Goal: Check status: Check status

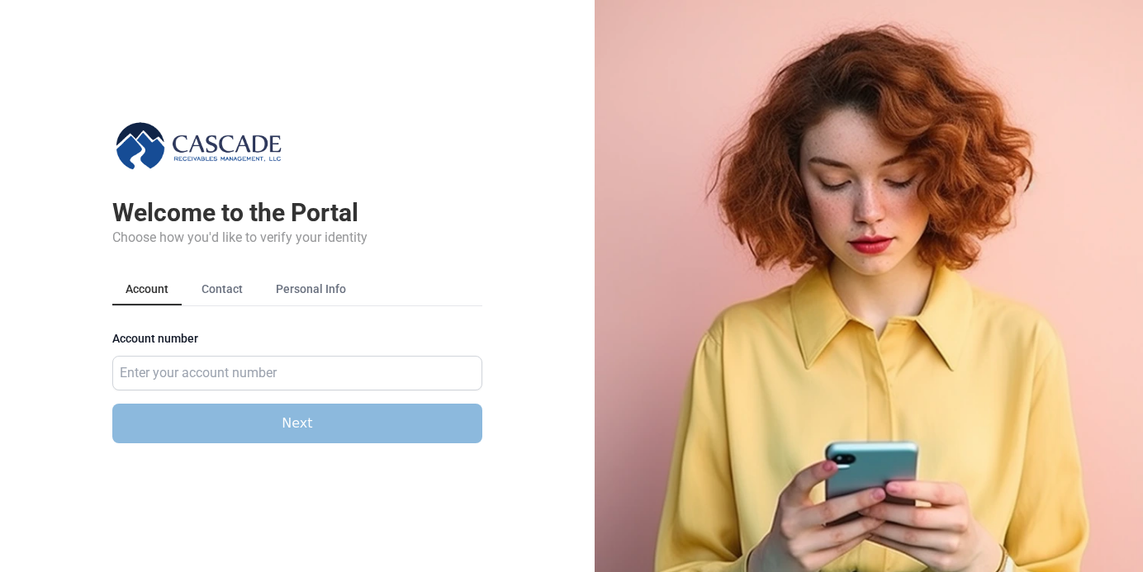
click at [586, 112] on main "Welcome to the Portal Choose how you'd like to verify your identity Account Con…" at bounding box center [297, 239] width 595 height 478
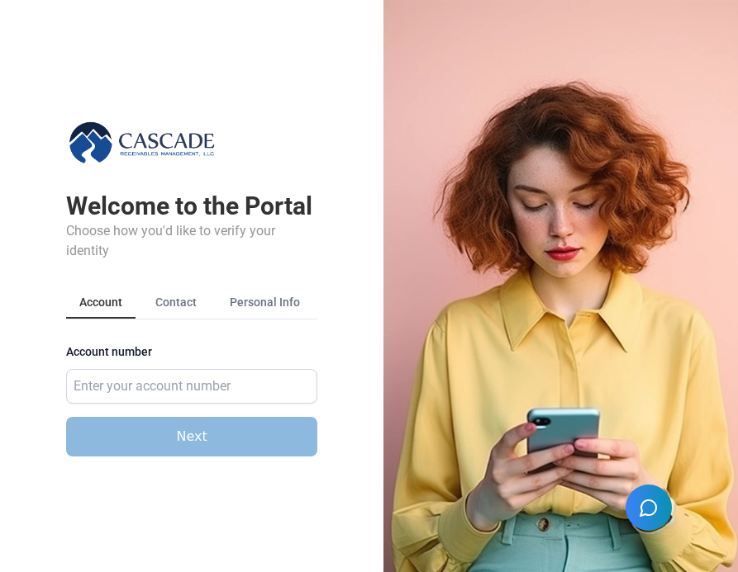
click at [282, 97] on div "Welcome to the Portal Choose how you'd like to verify your identity Account Con…" at bounding box center [191, 272] width 251 height 439
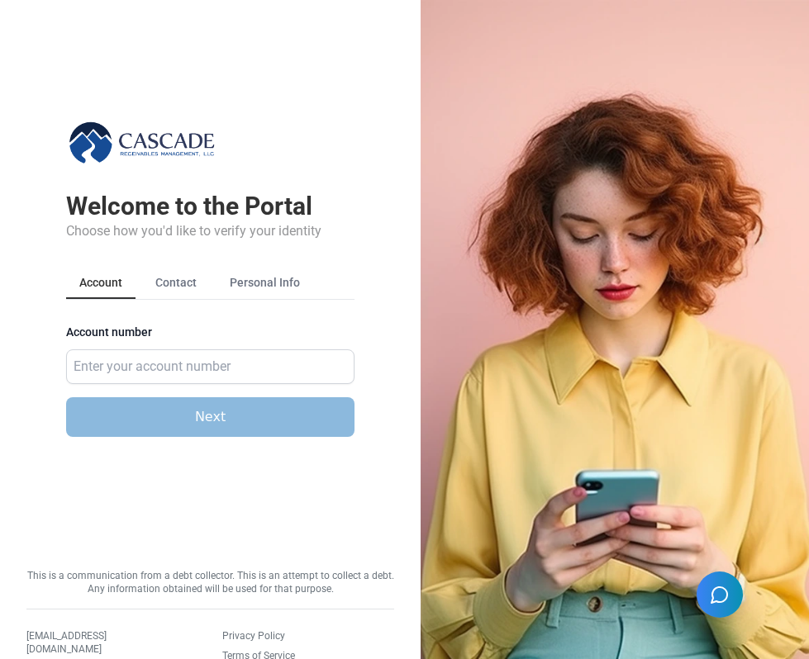
click at [472, 181] on img at bounding box center [614, 329] width 388 height 659
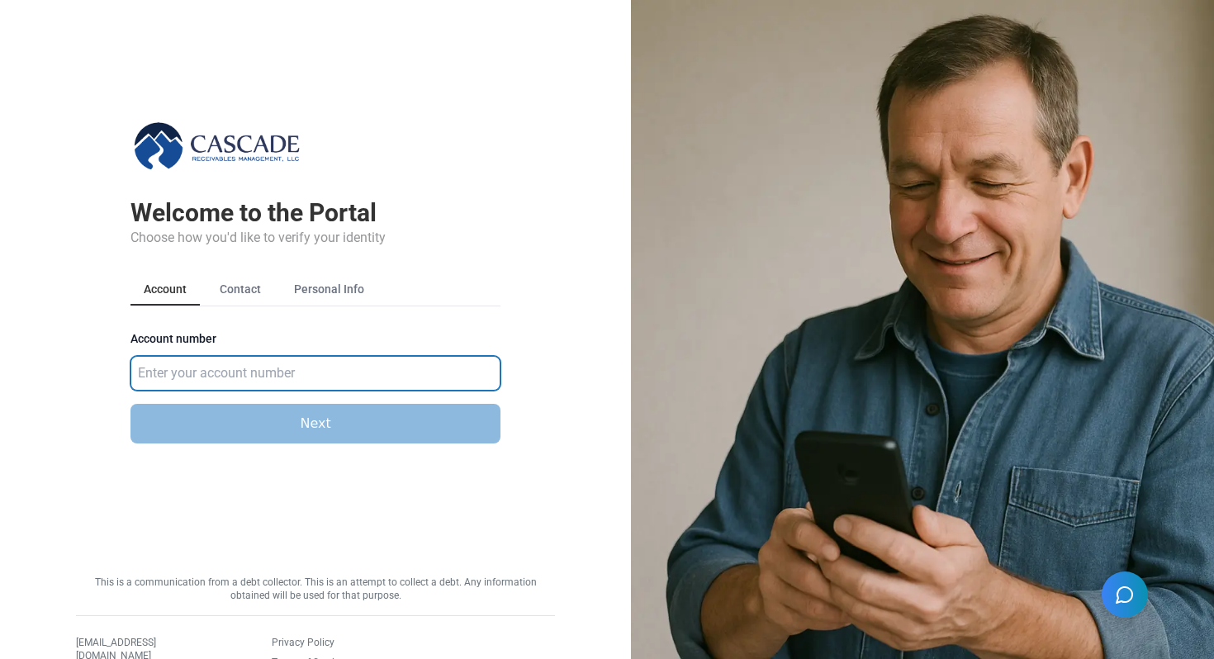
click at [280, 373] on input "Account number" at bounding box center [316, 373] width 370 height 35
type input "583921"
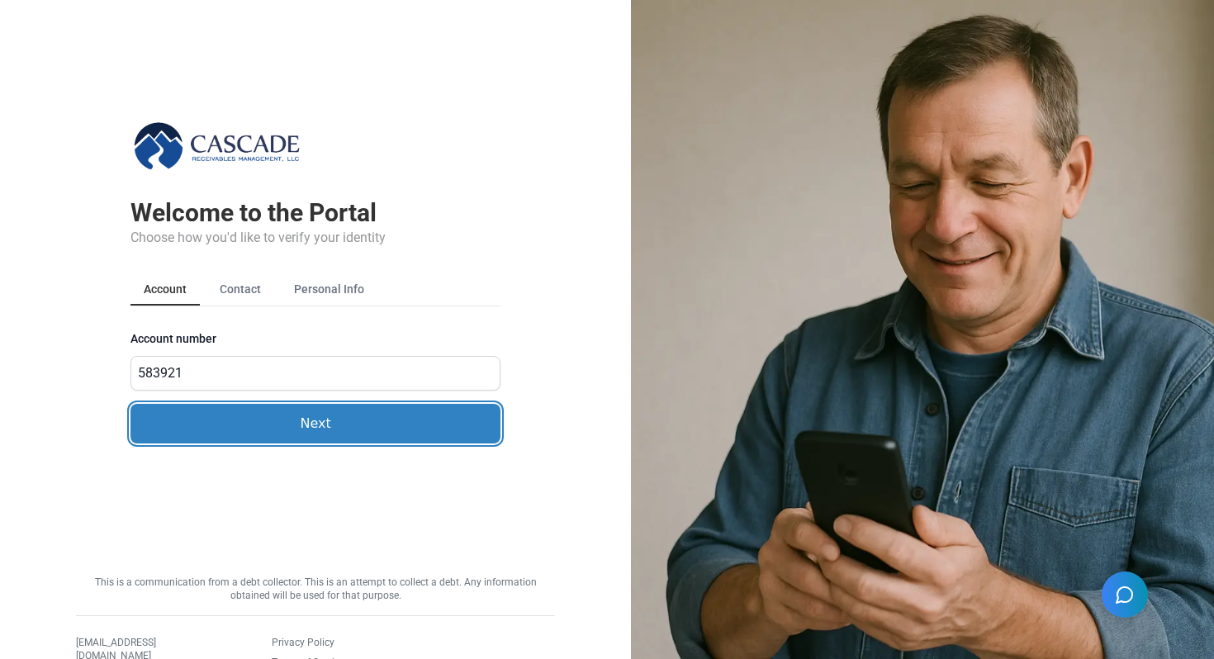
click at [256, 409] on button "Next" at bounding box center [316, 424] width 370 height 40
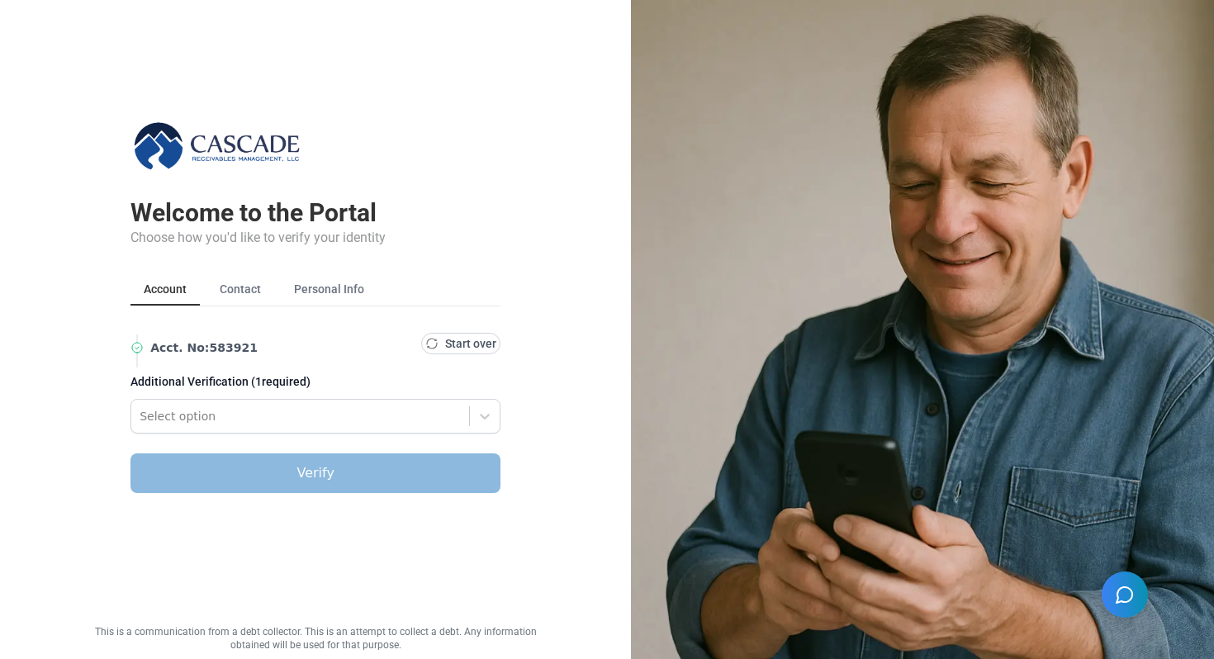
click at [256, 409] on div at bounding box center [300, 416] width 321 height 20
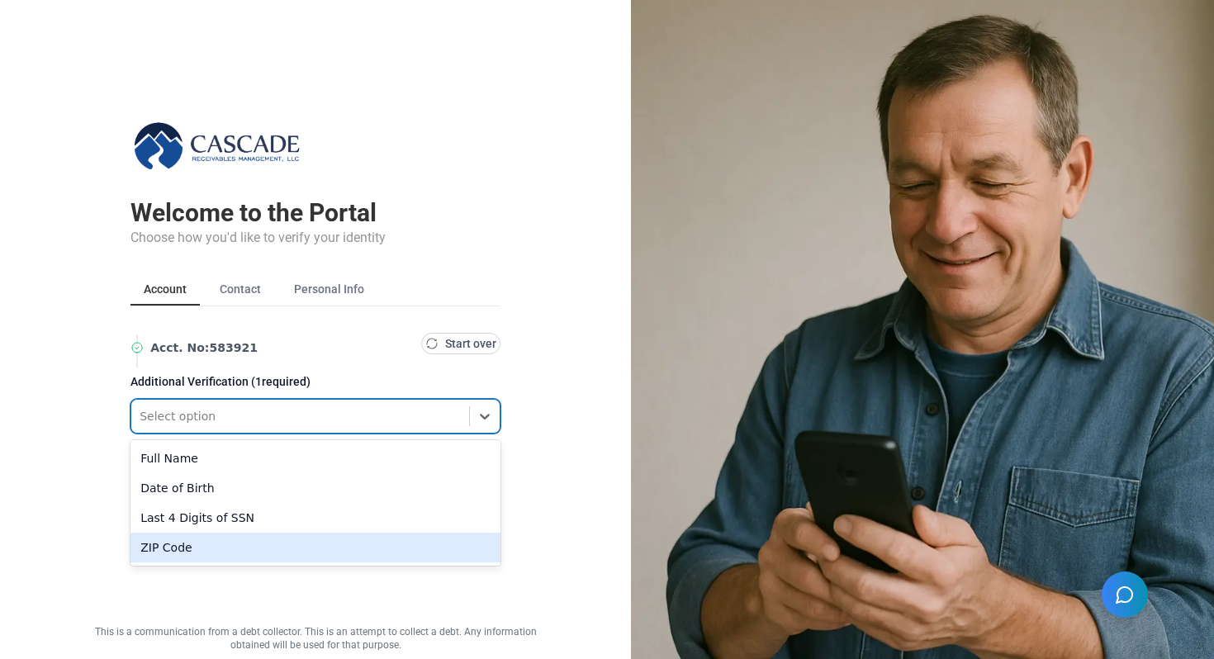
click at [164, 541] on div "ZIP Code" at bounding box center [316, 548] width 370 height 30
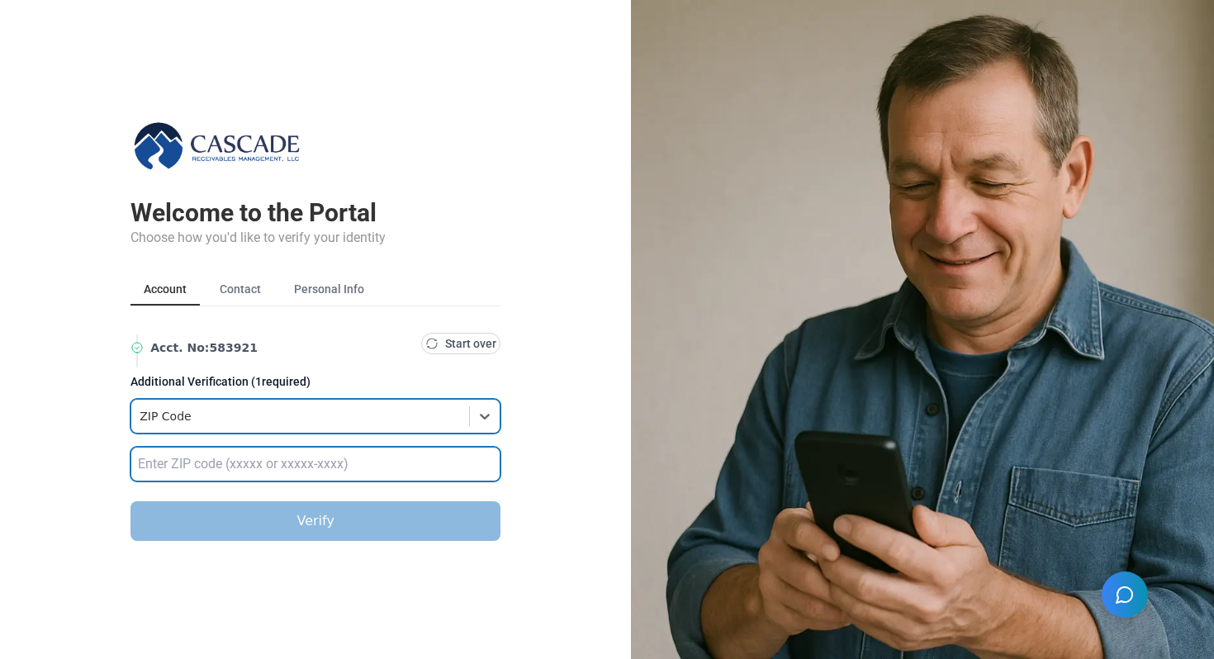
click at [166, 461] on input "text" at bounding box center [316, 464] width 370 height 35
type input "32789"
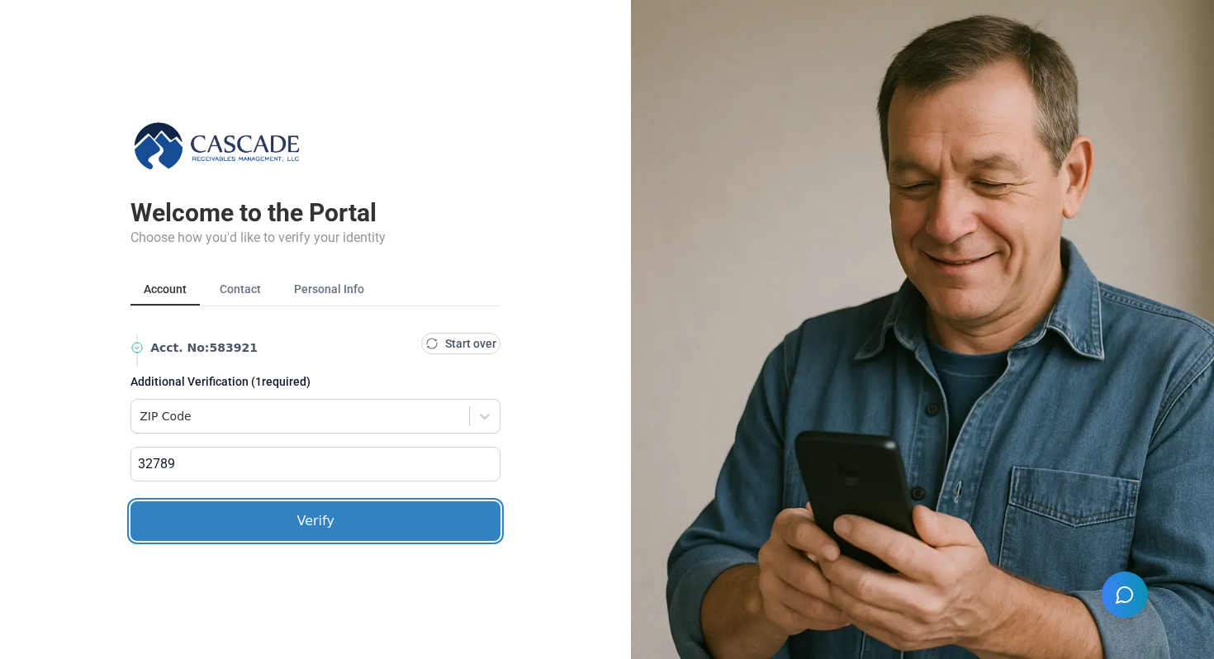
click at [246, 505] on button "Verify" at bounding box center [316, 521] width 370 height 40
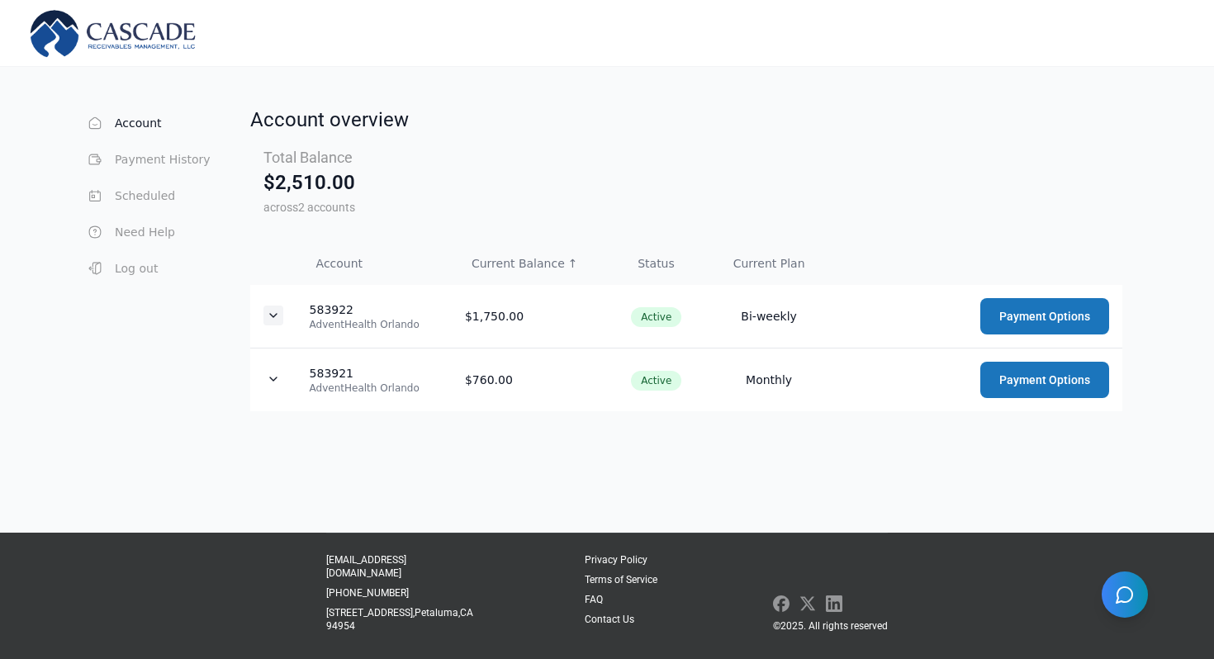
click at [270, 314] on icon "Expand details" at bounding box center [273, 315] width 7 height 3
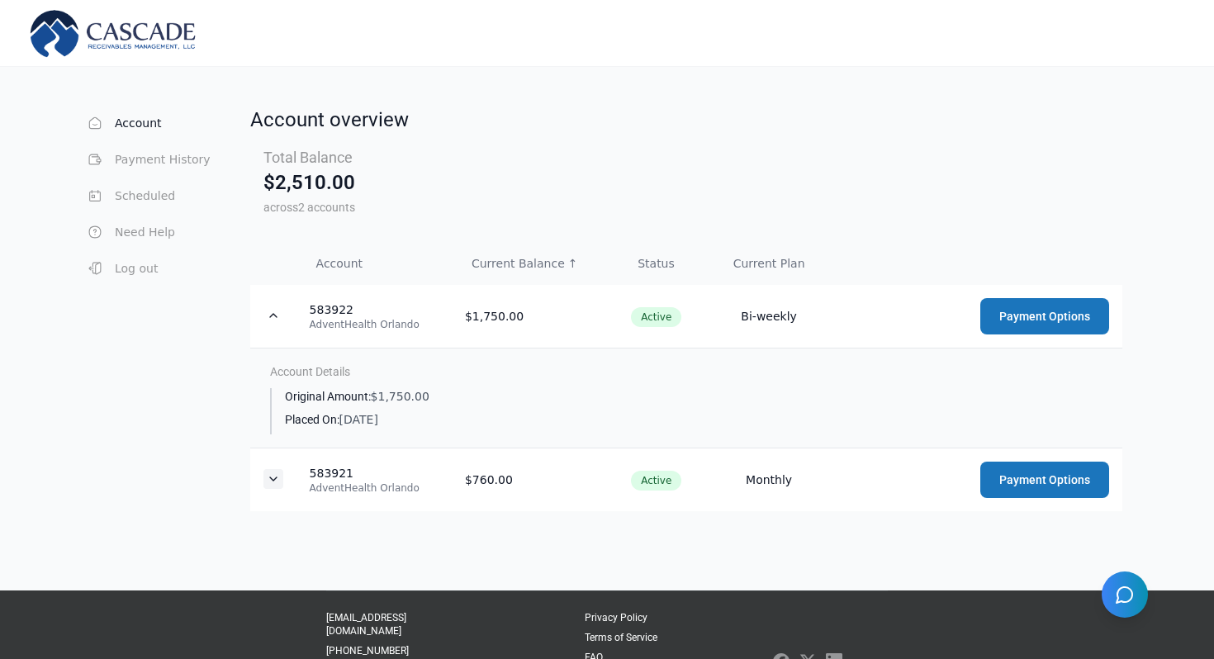
click at [268, 478] on icon "Expand details" at bounding box center [273, 478] width 13 height 13
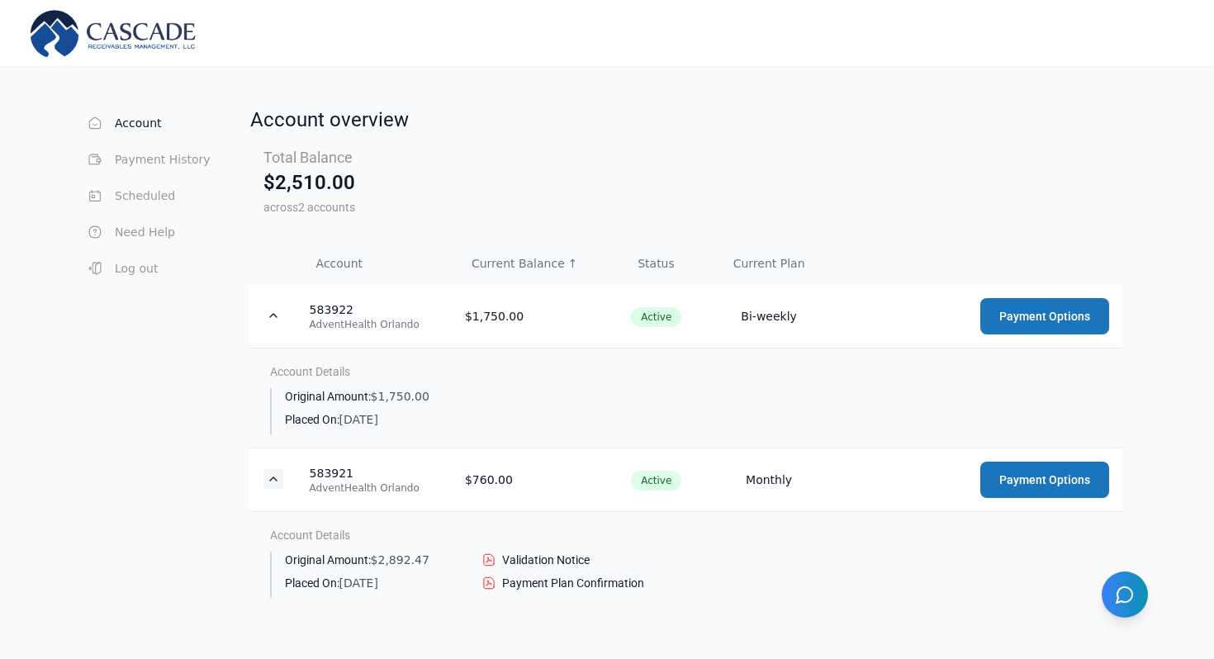
click at [270, 478] on icon "Collapse details" at bounding box center [273, 478] width 7 height 3
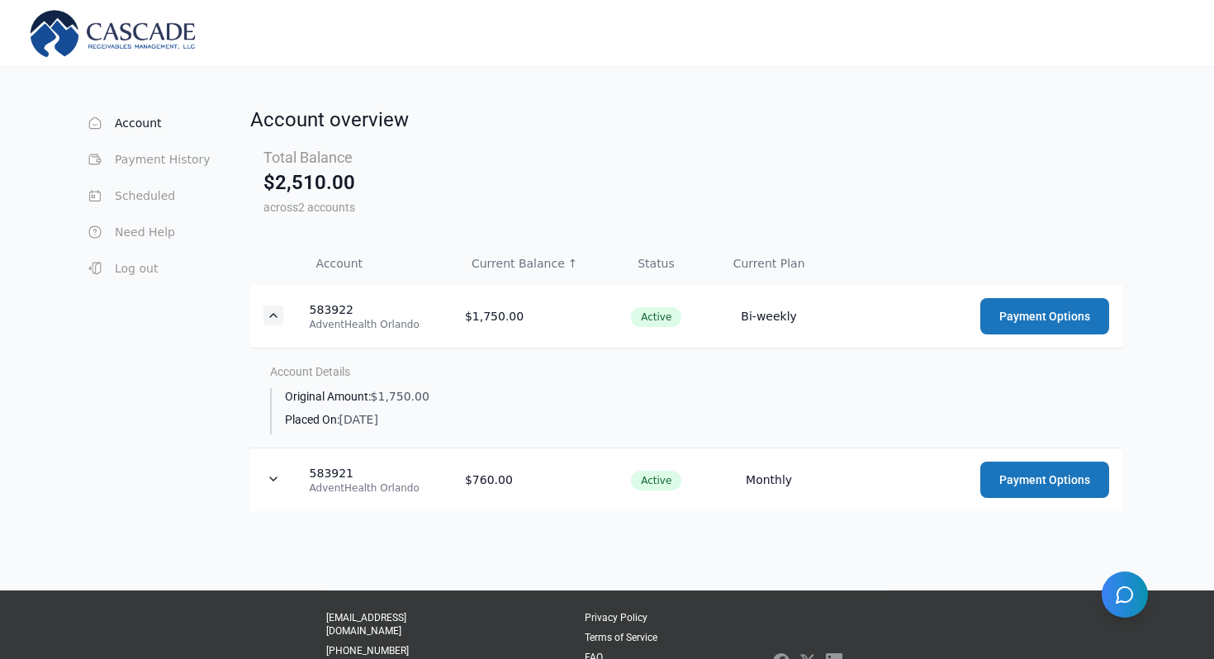
click at [269, 315] on icon "Collapse details" at bounding box center [273, 315] width 13 height 13
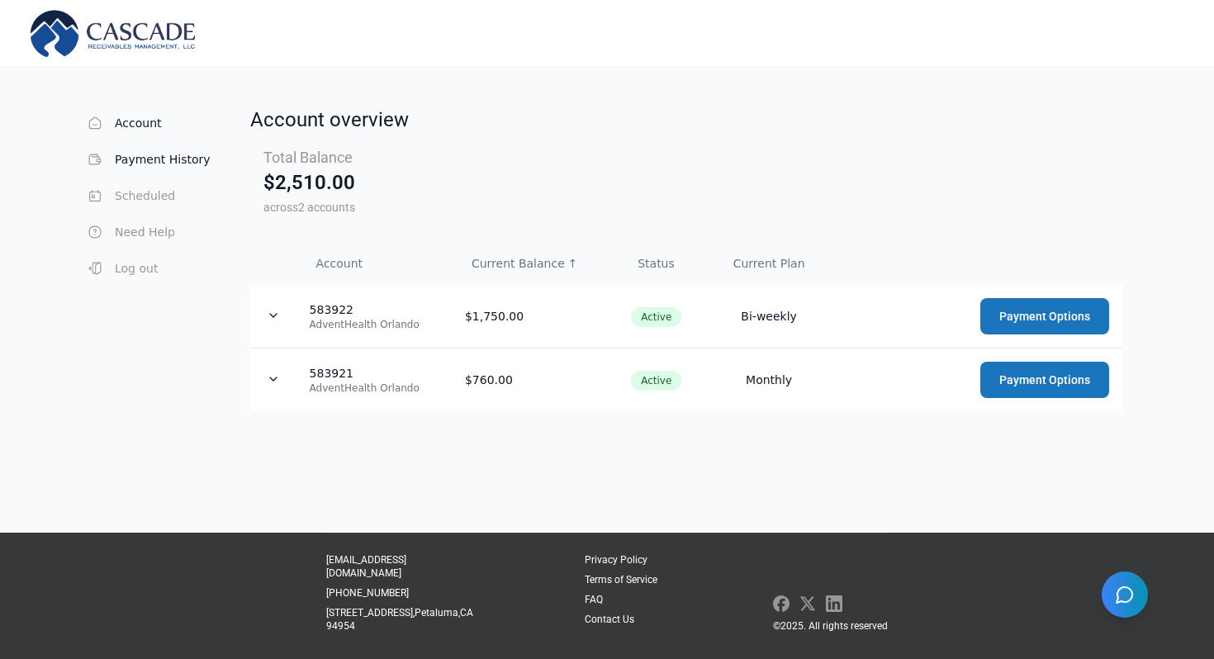
click at [160, 157] on button "Payment History" at bounding box center [148, 159] width 126 height 33
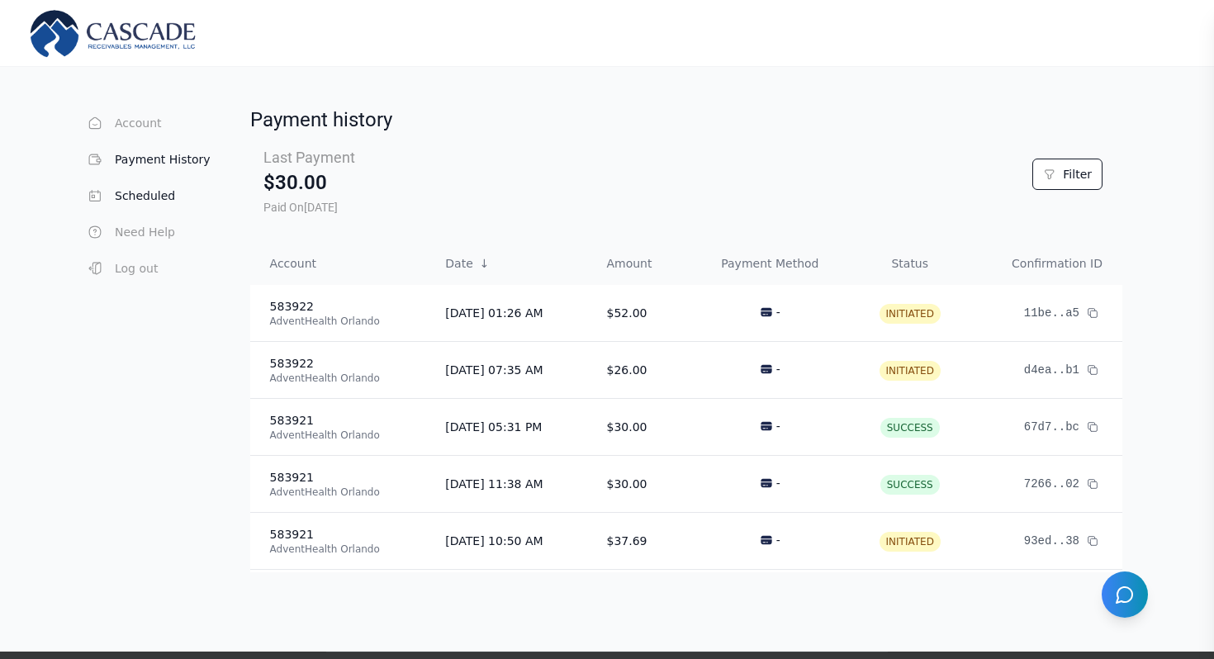
click at [136, 202] on button "Scheduled" at bounding box center [148, 195] width 126 height 33
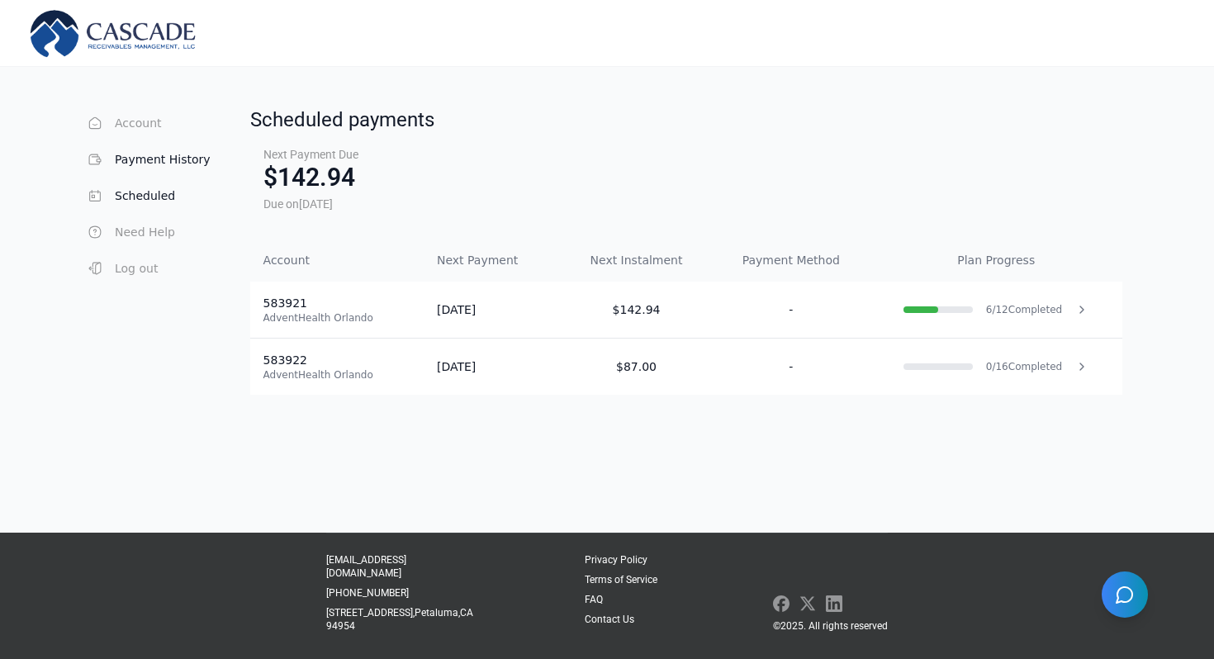
click at [155, 162] on button "Payment History" at bounding box center [148, 159] width 126 height 33
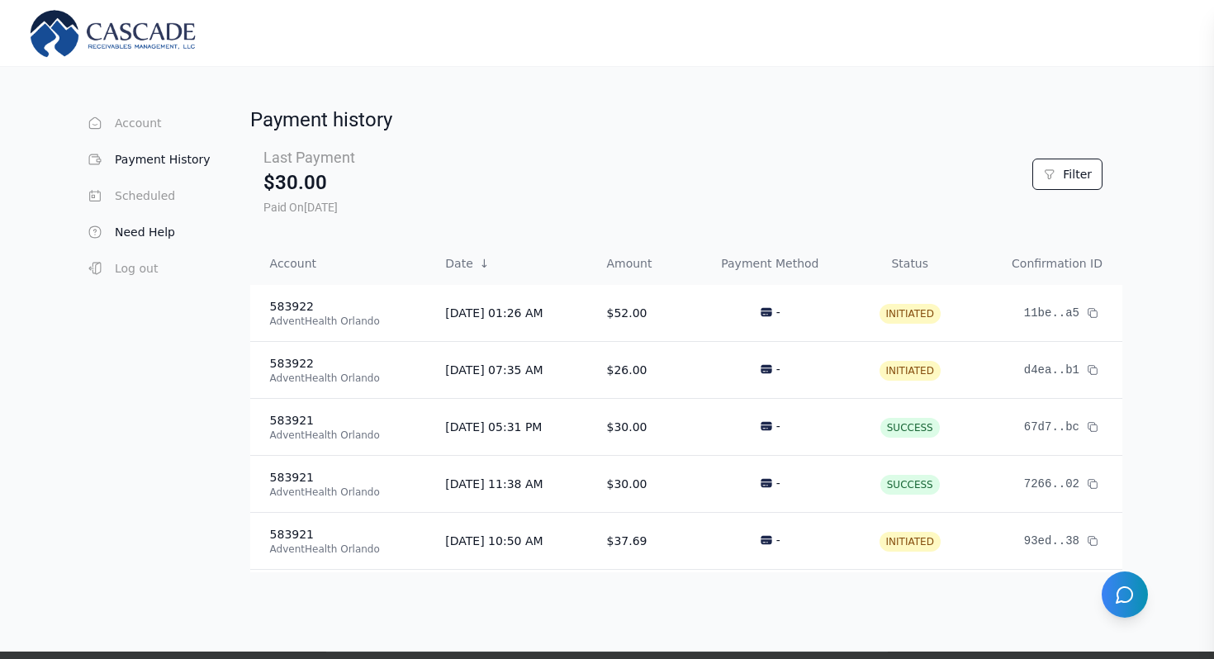
click at [118, 233] on button "Need Help" at bounding box center [148, 232] width 126 height 33
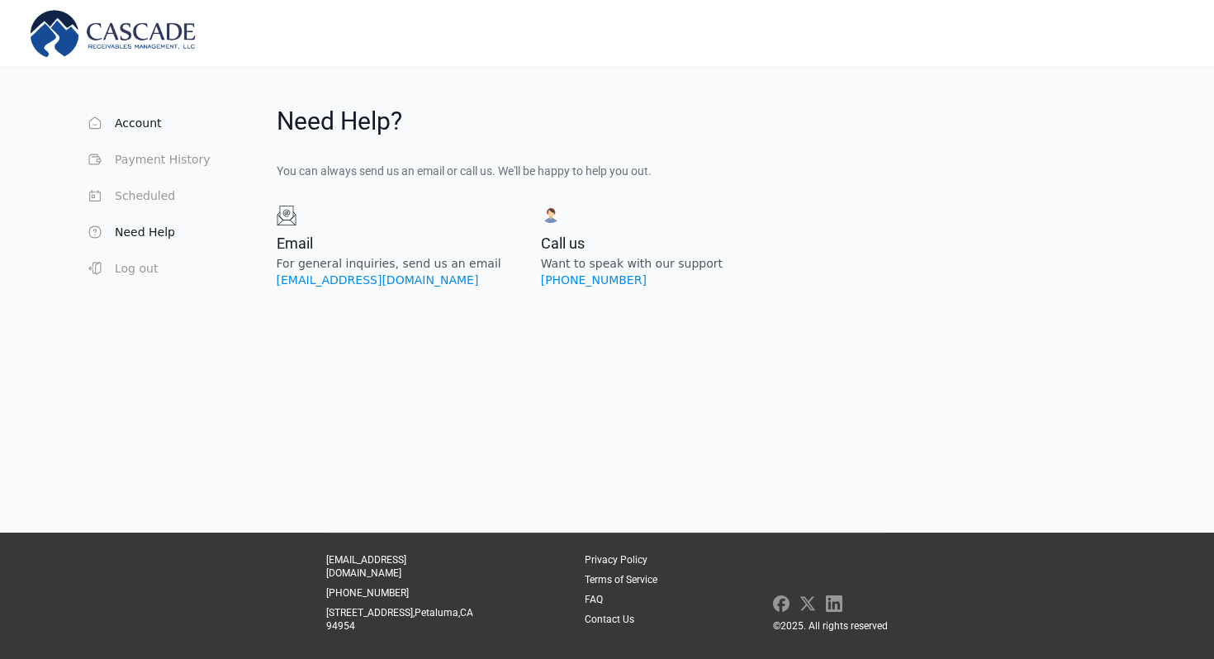
click at [124, 131] on button "Account" at bounding box center [148, 123] width 126 height 33
